Goal: Information Seeking & Learning: Learn about a topic

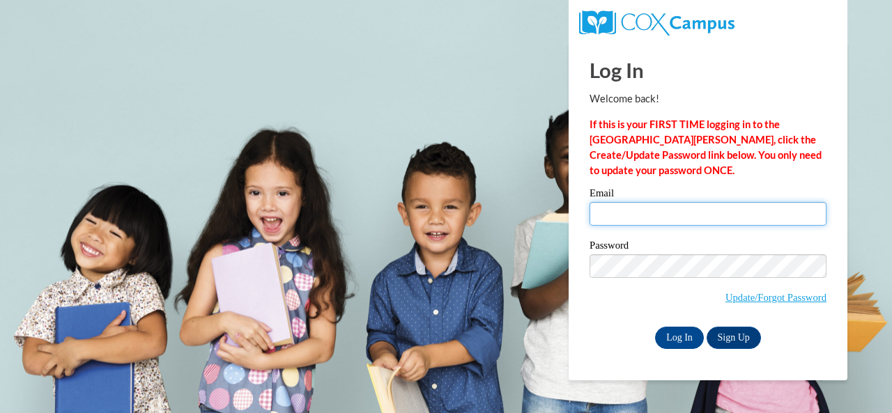
click at [621, 210] on input "Email" at bounding box center [707, 214] width 237 height 24
type input "hall.heather.e@muscogee.k12.ga.us"
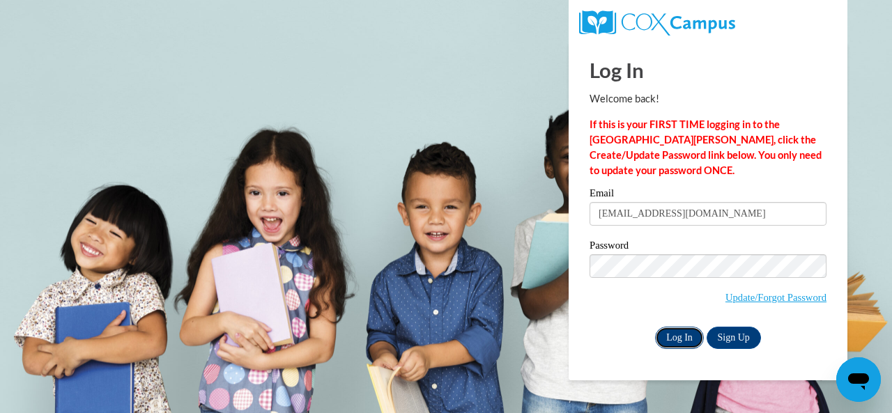
click at [665, 335] on input "Log In" at bounding box center [679, 338] width 49 height 22
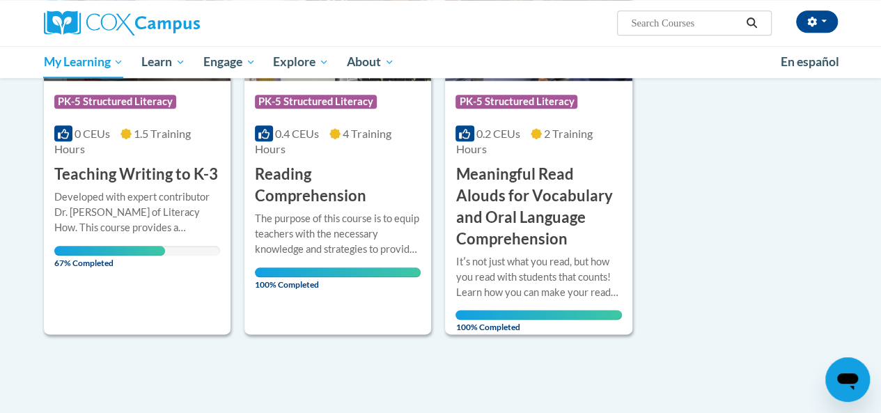
scroll to position [697, 0]
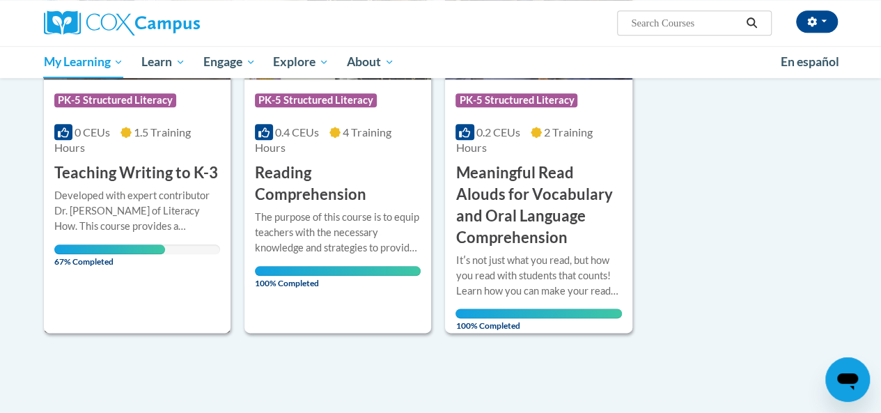
click at [184, 251] on div "67% Completed" at bounding box center [137, 250] width 166 height 10
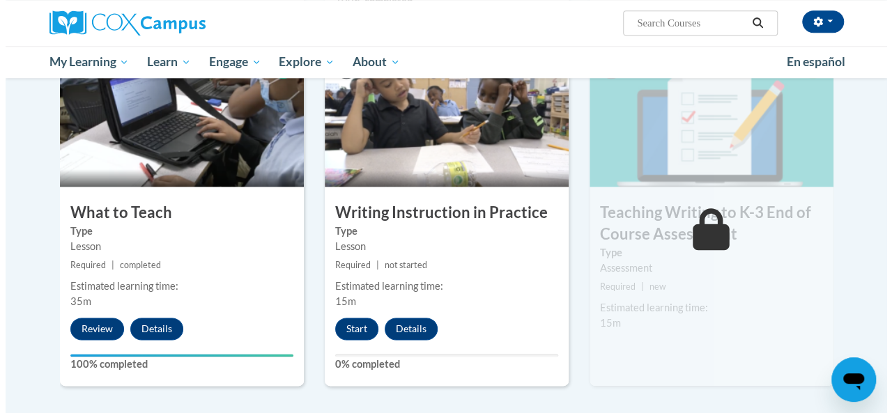
scroll to position [836, 0]
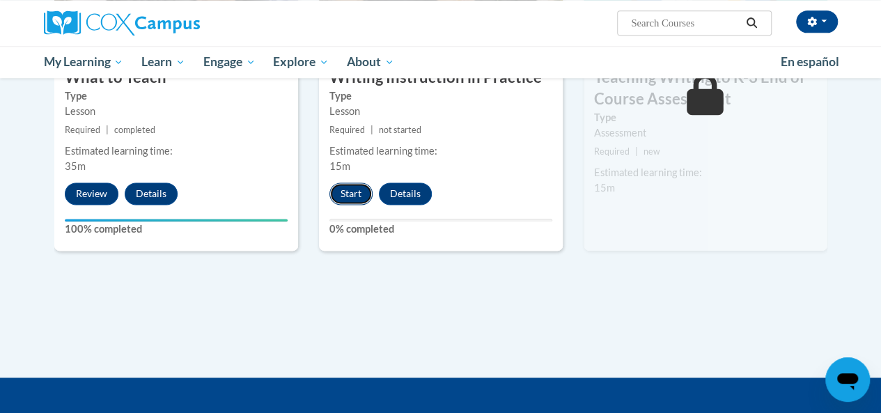
click at [344, 186] on button "Start" at bounding box center [351, 194] width 43 height 22
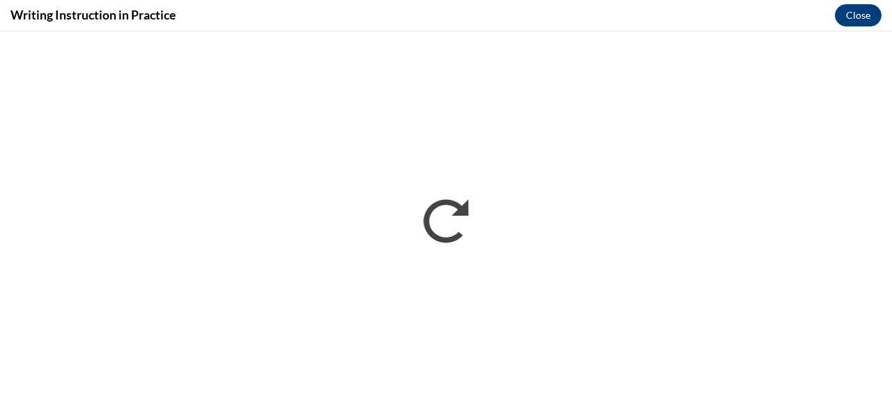
scroll to position [0, 0]
